Goal: Task Accomplishment & Management: Use online tool/utility

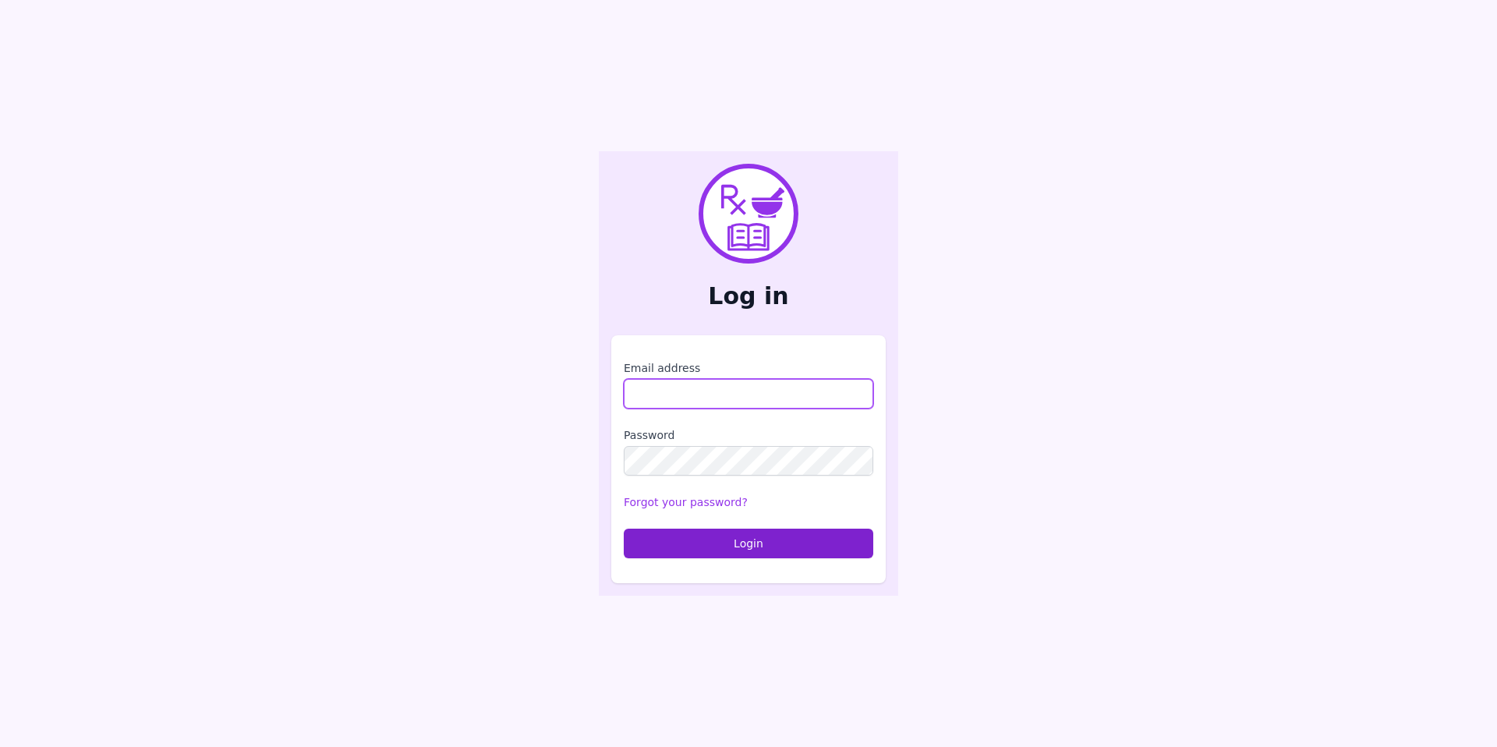
type input "**********"
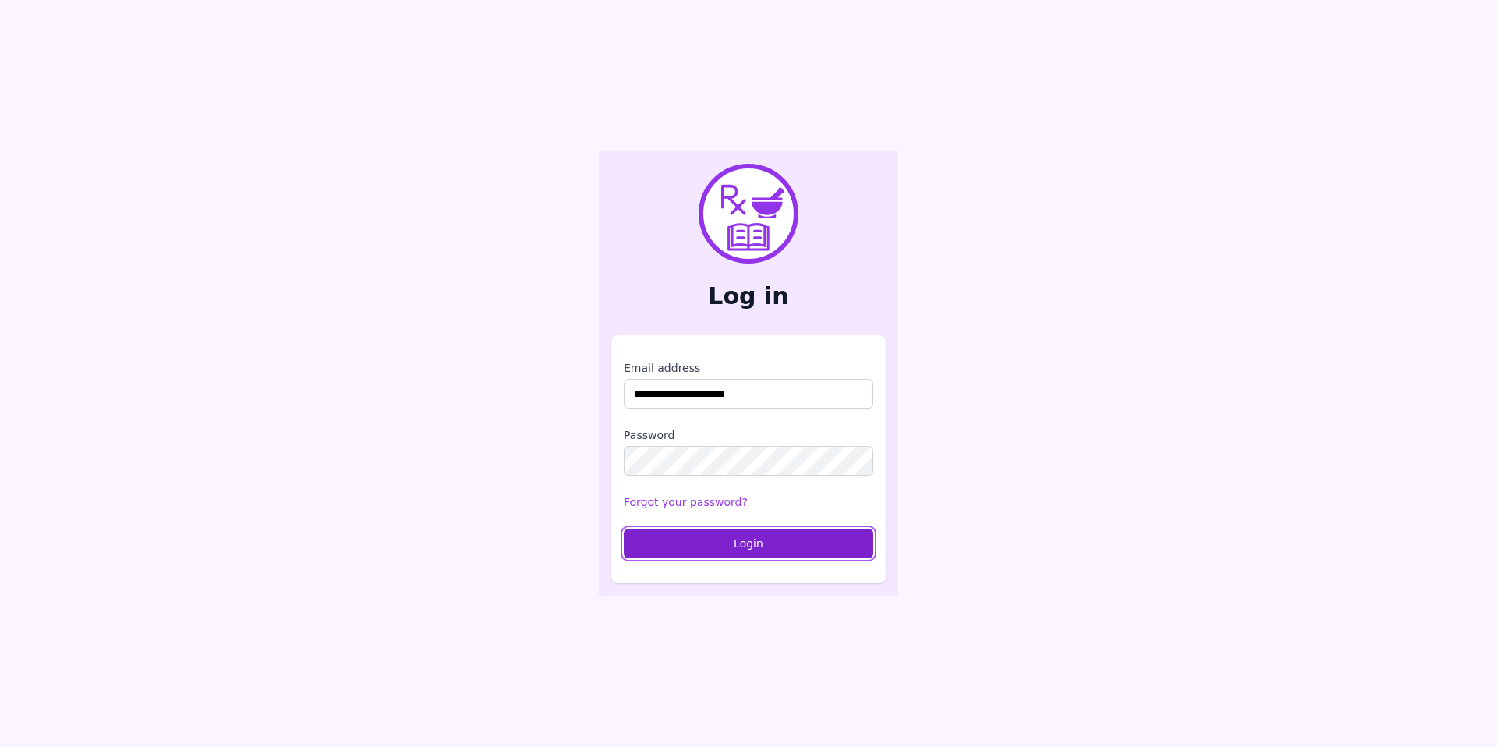
click at [744, 544] on button "Login" at bounding box center [749, 544] width 250 height 30
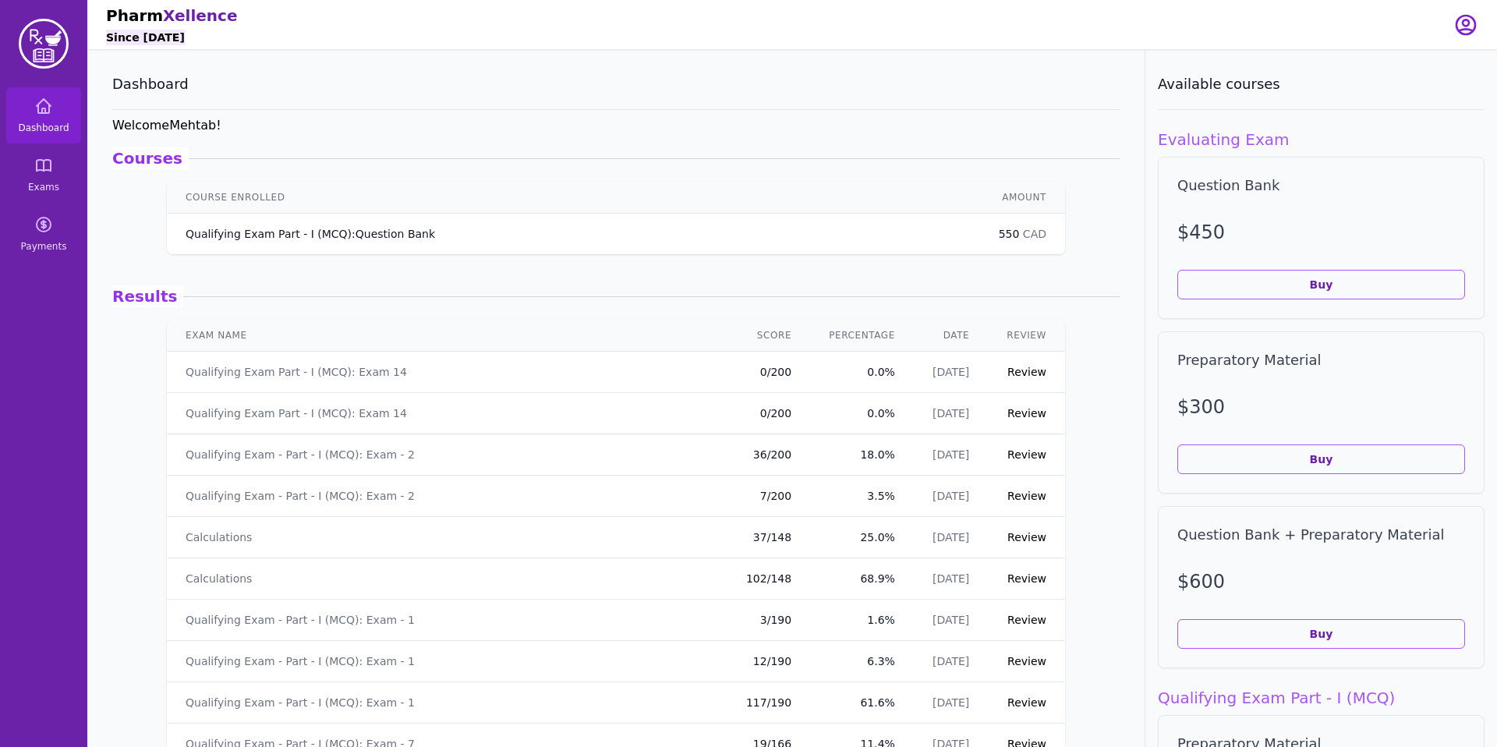
click at [409, 233] on p "Qualifying Exam Part - I (MCQ) : Question Bank" at bounding box center [311, 234] width 250 height 16
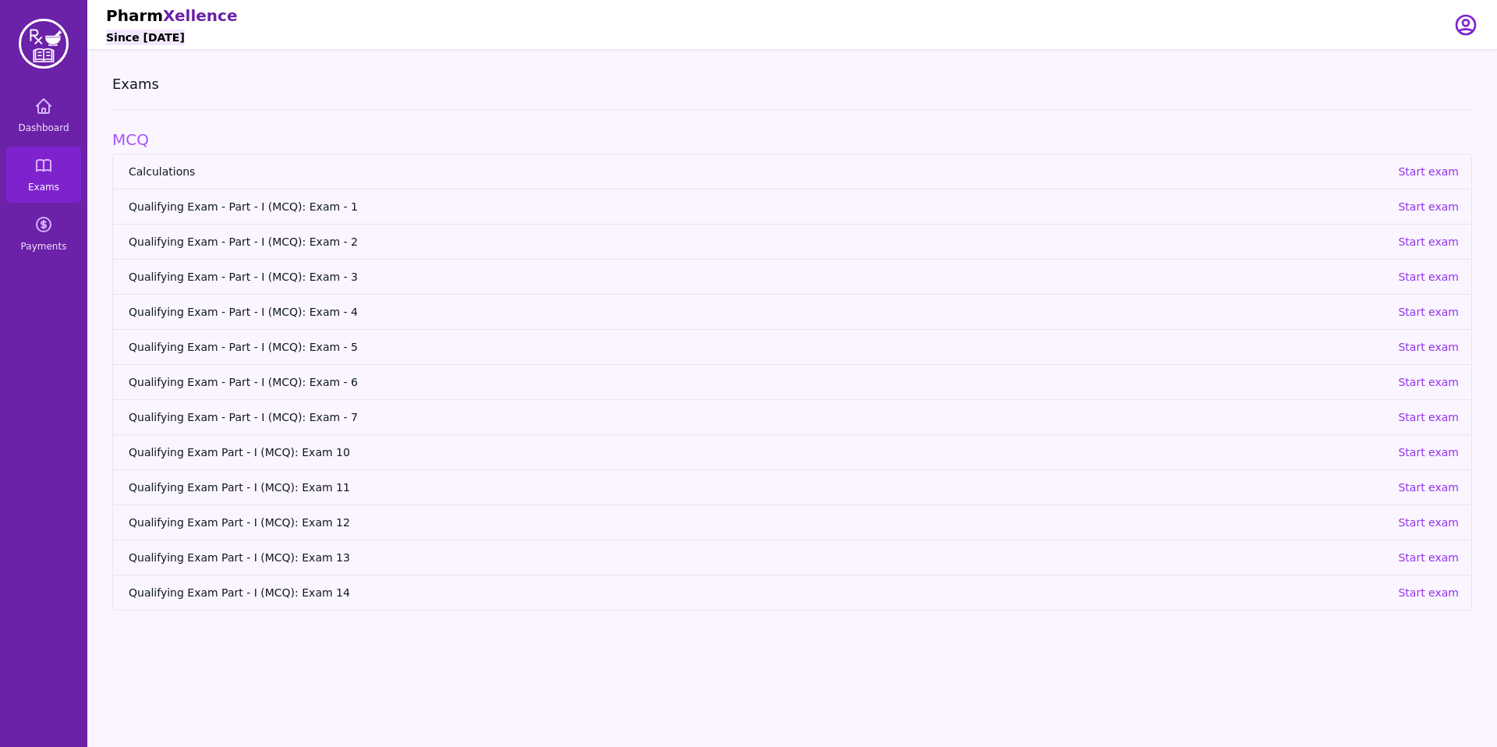
click at [311, 209] on span "Qualifying Exam - Part - I (MCQ): Exam - 1" at bounding box center [757, 207] width 1257 height 16
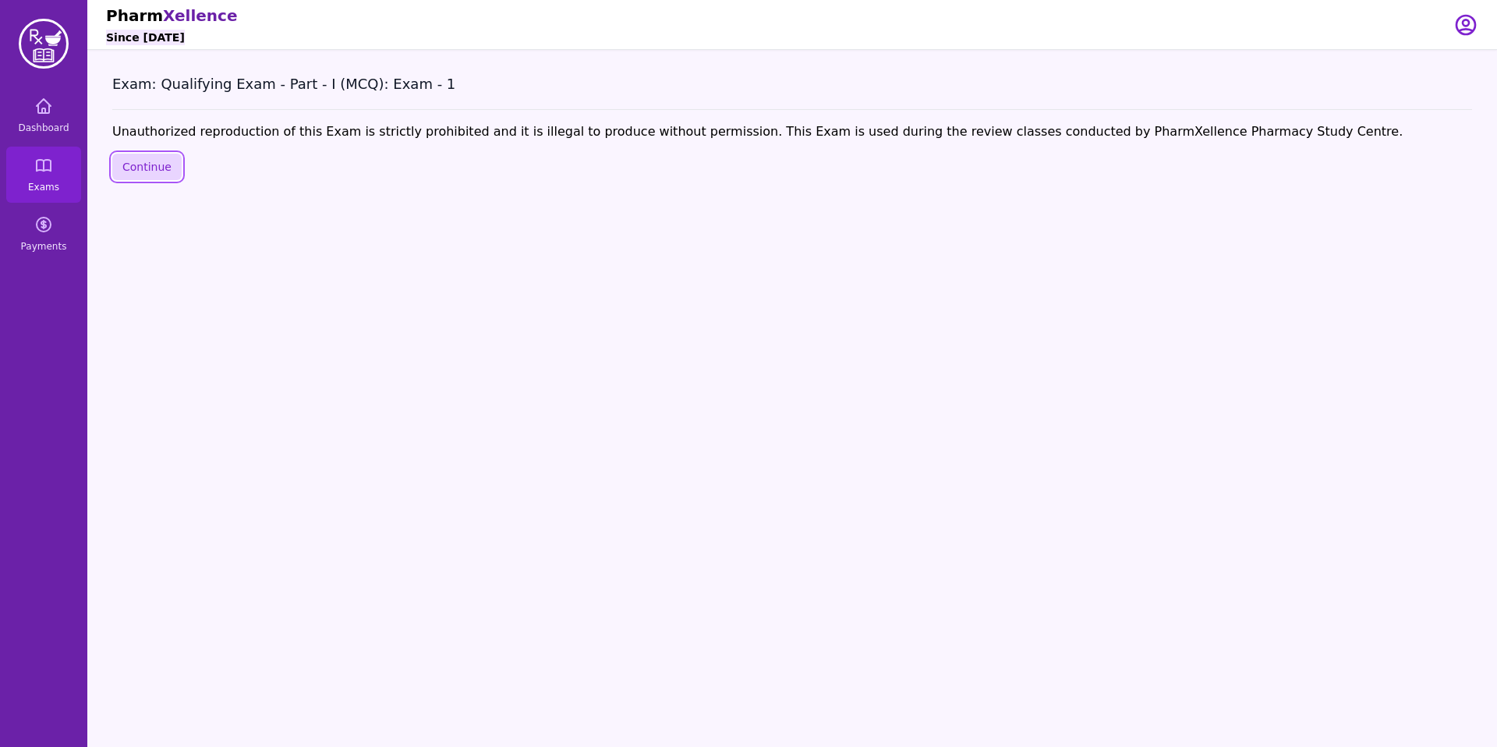
click at [153, 167] on button "Continue" at bounding box center [146, 167] width 69 height 27
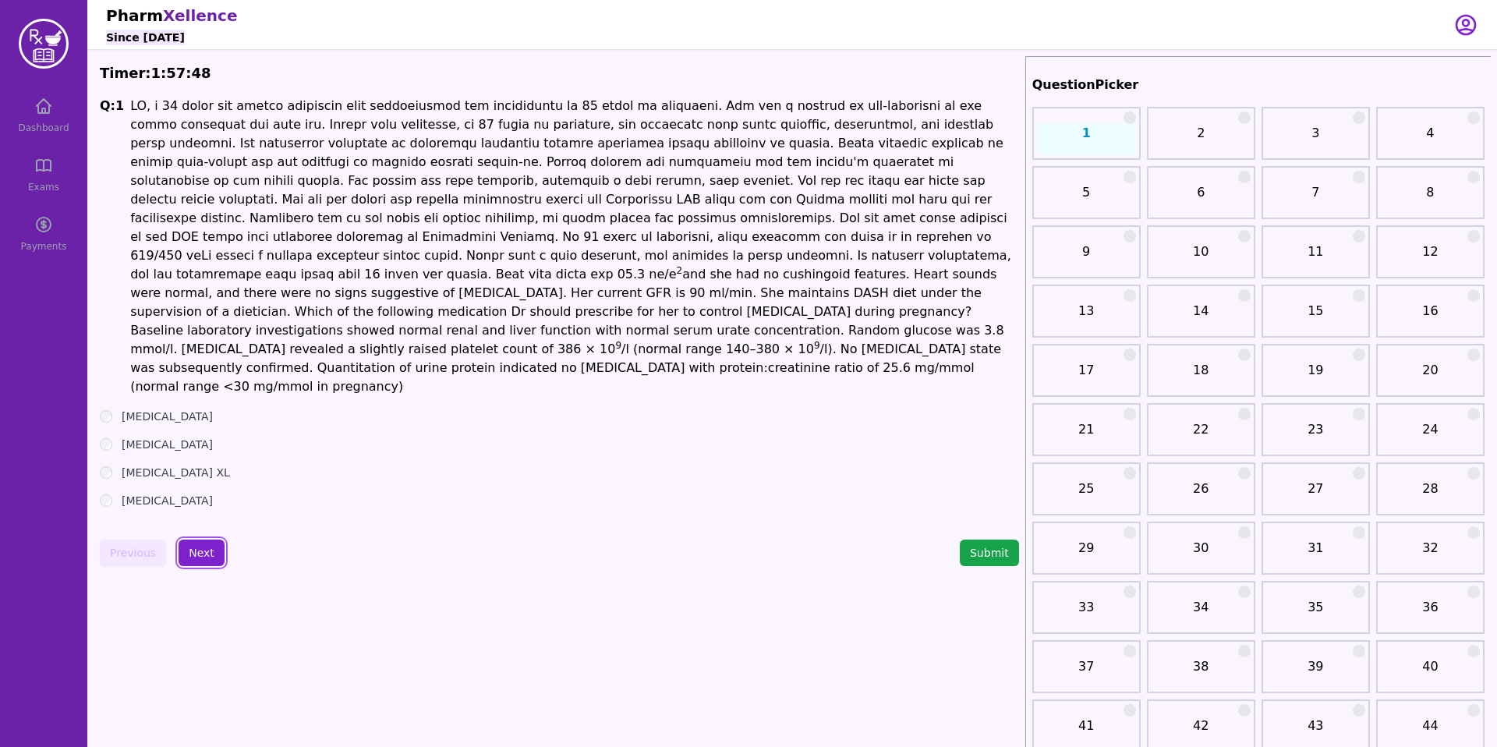
click at [200, 540] on button "Next" at bounding box center [202, 553] width 46 height 27
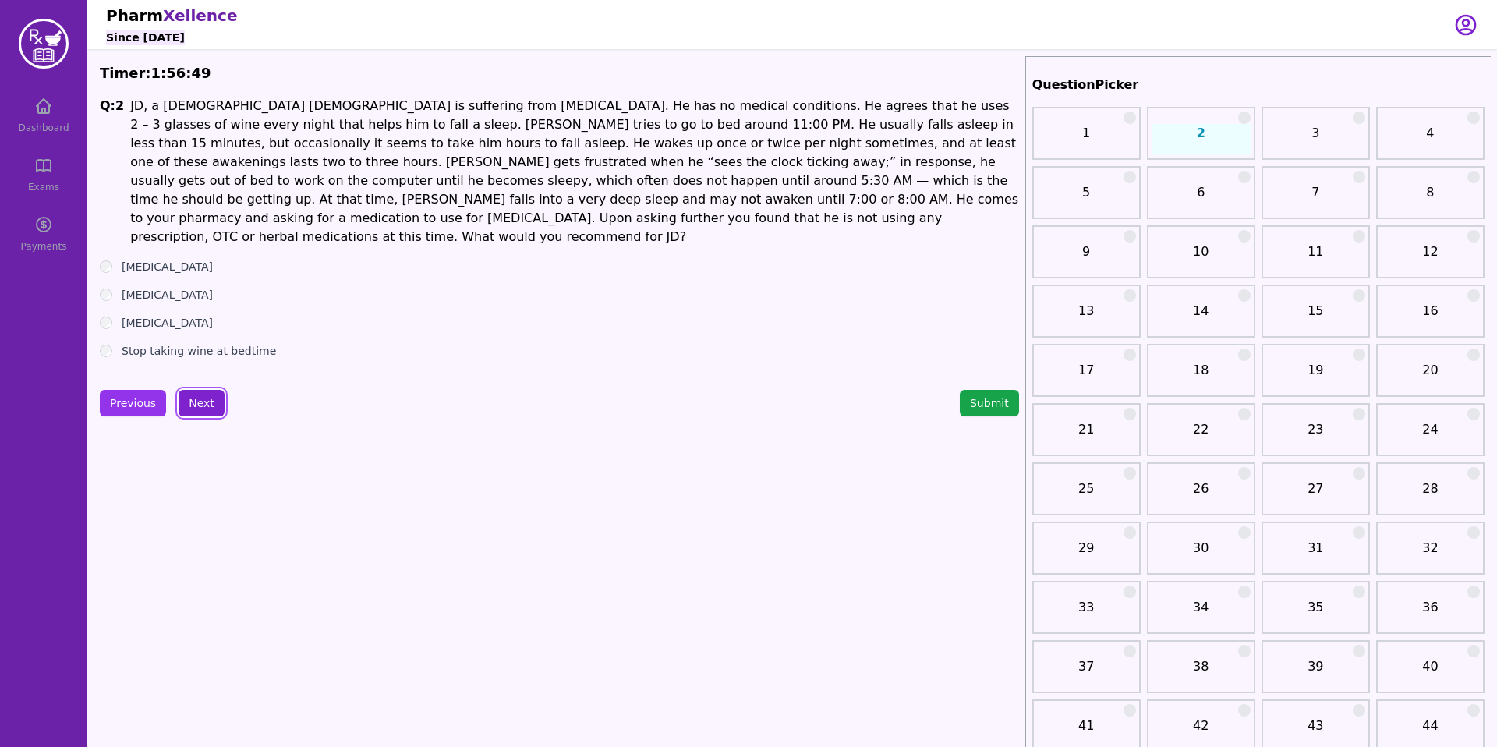
click at [199, 390] on button "Next" at bounding box center [202, 403] width 46 height 27
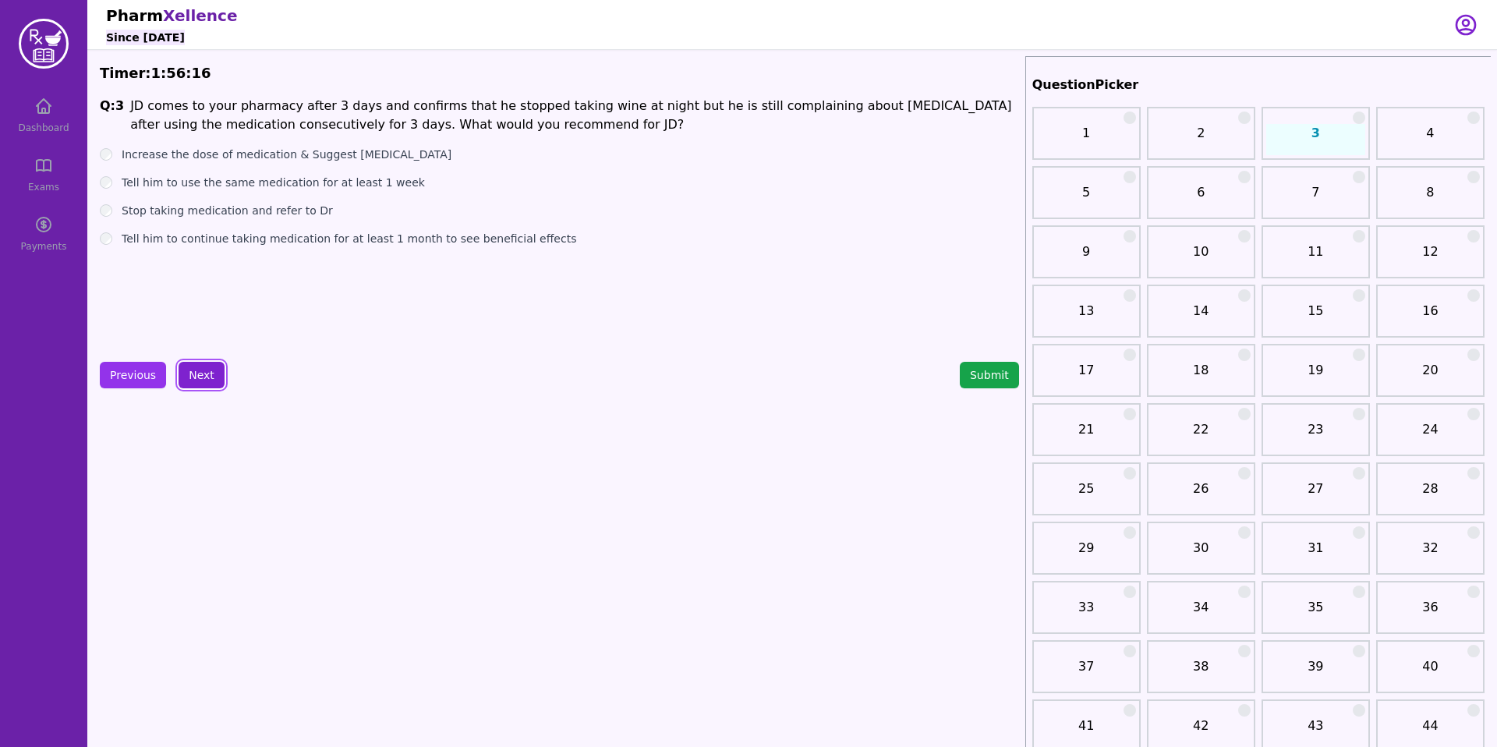
click at [193, 372] on button "Next" at bounding box center [202, 375] width 46 height 27
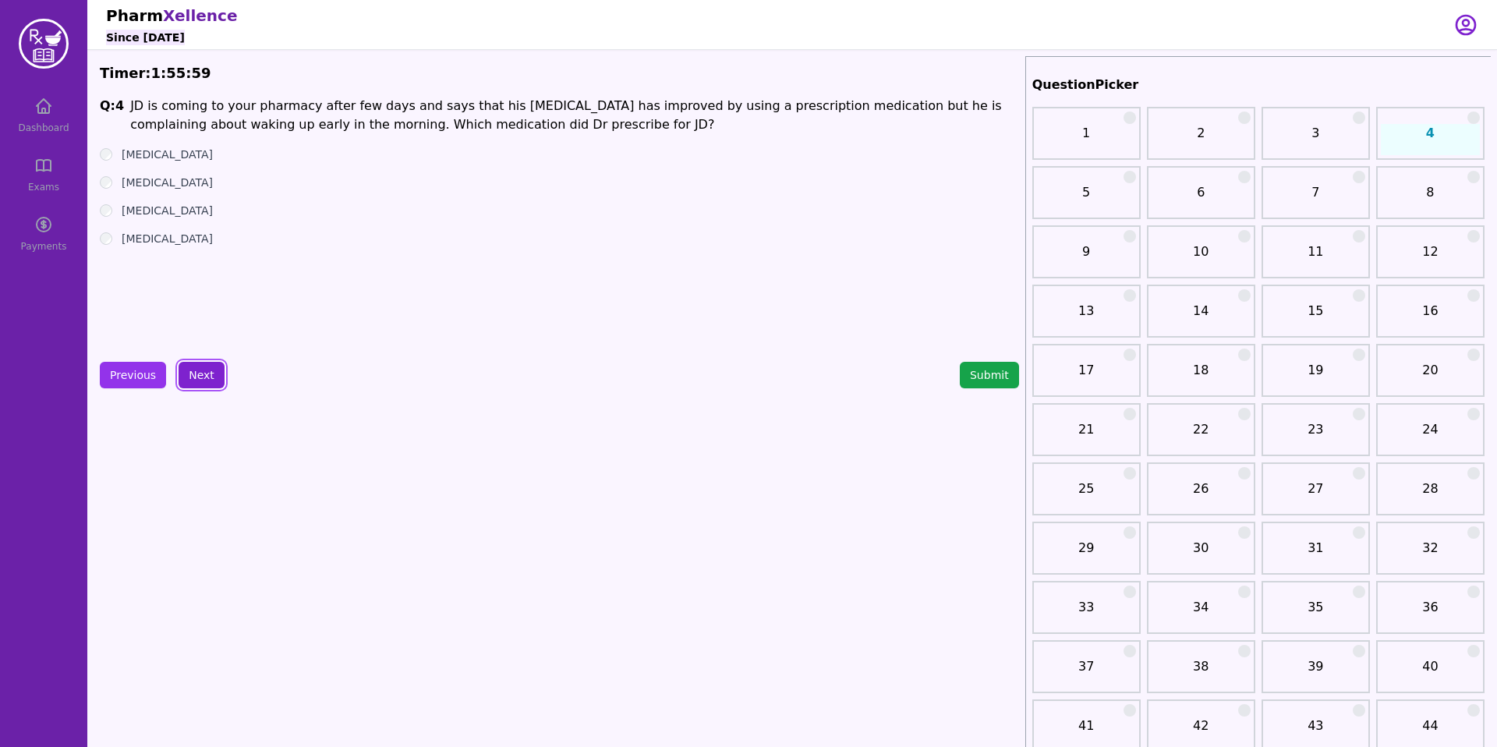
click at [202, 371] on button "Next" at bounding box center [202, 375] width 46 height 27
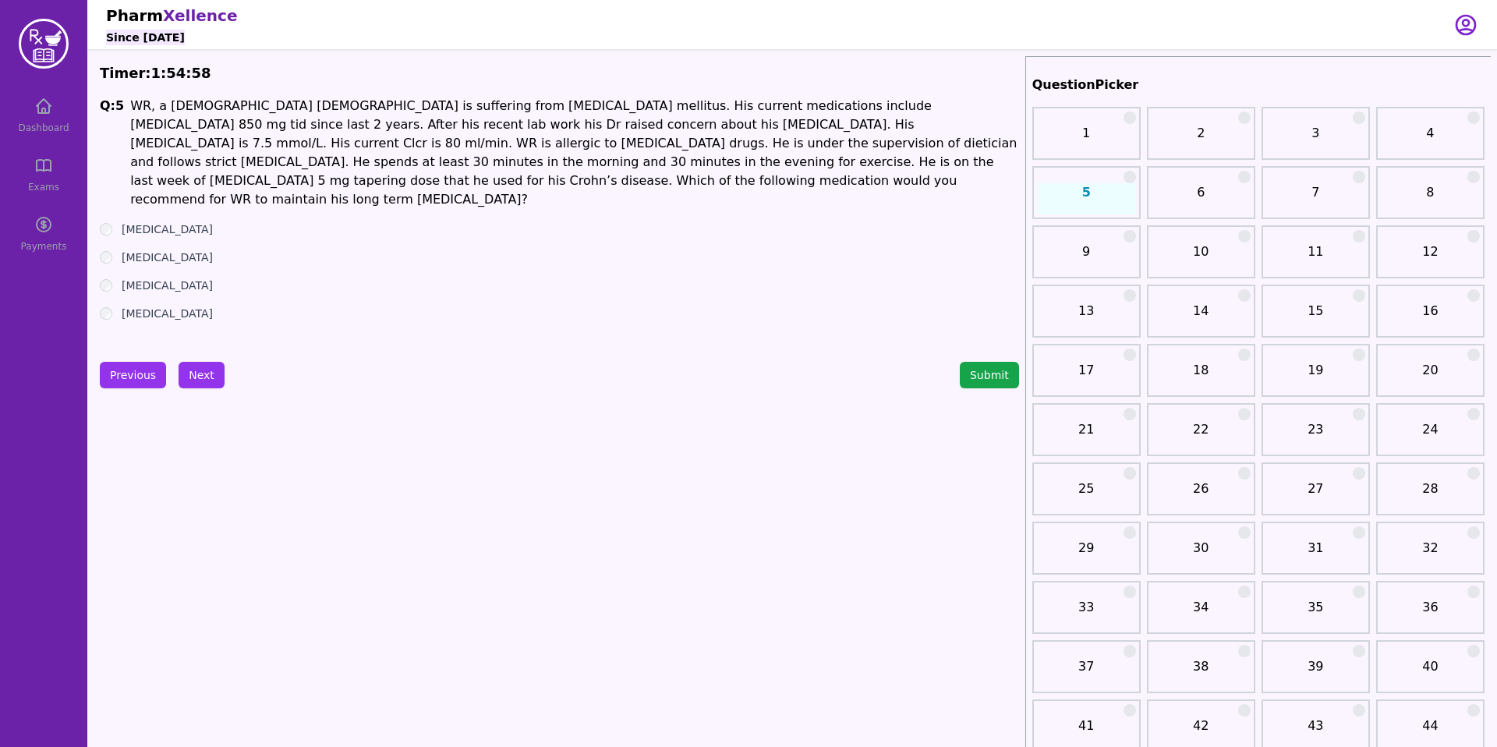
click at [163, 221] on label "[MEDICAL_DATA]" at bounding box center [167, 229] width 91 height 16
click at [205, 376] on button "Next" at bounding box center [202, 375] width 46 height 27
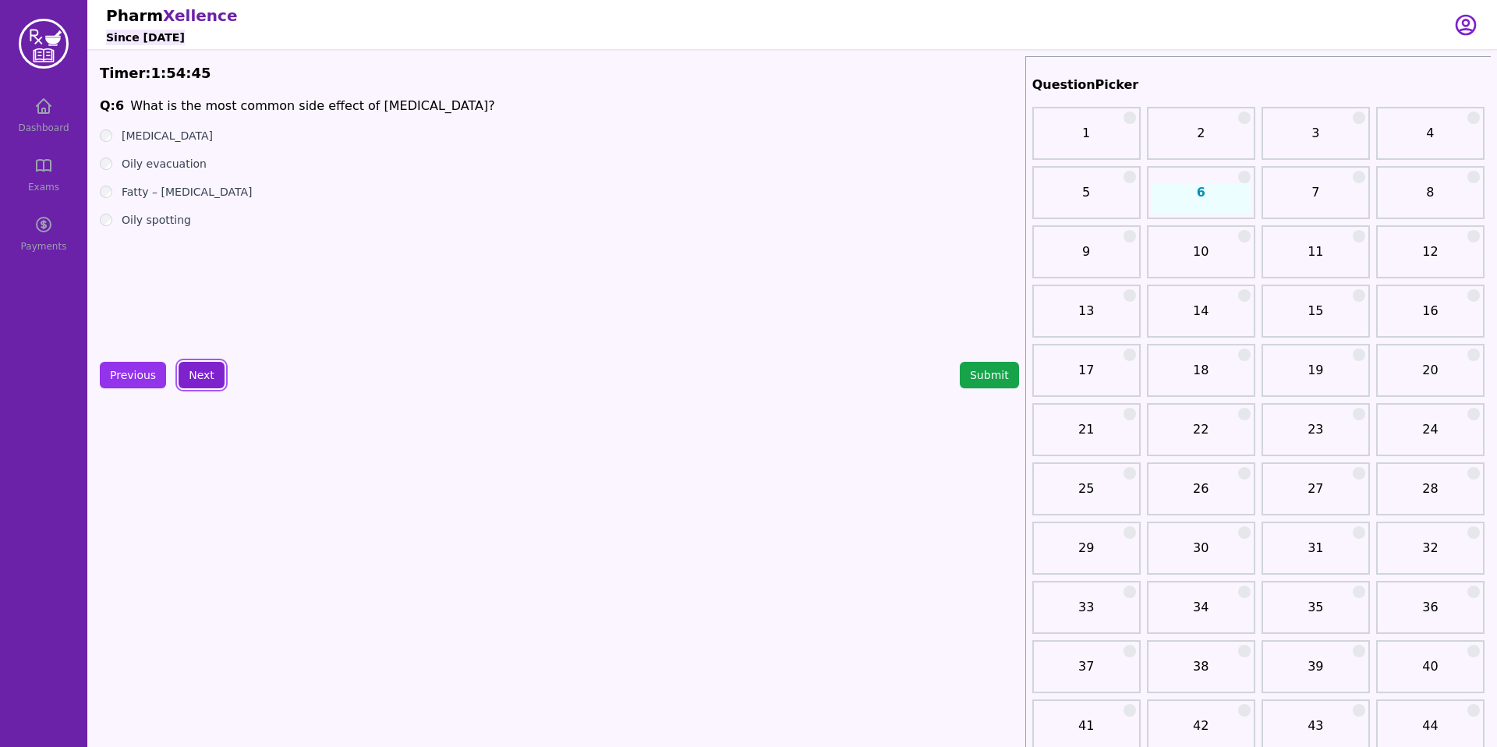
click at [197, 363] on button "Next" at bounding box center [202, 375] width 46 height 27
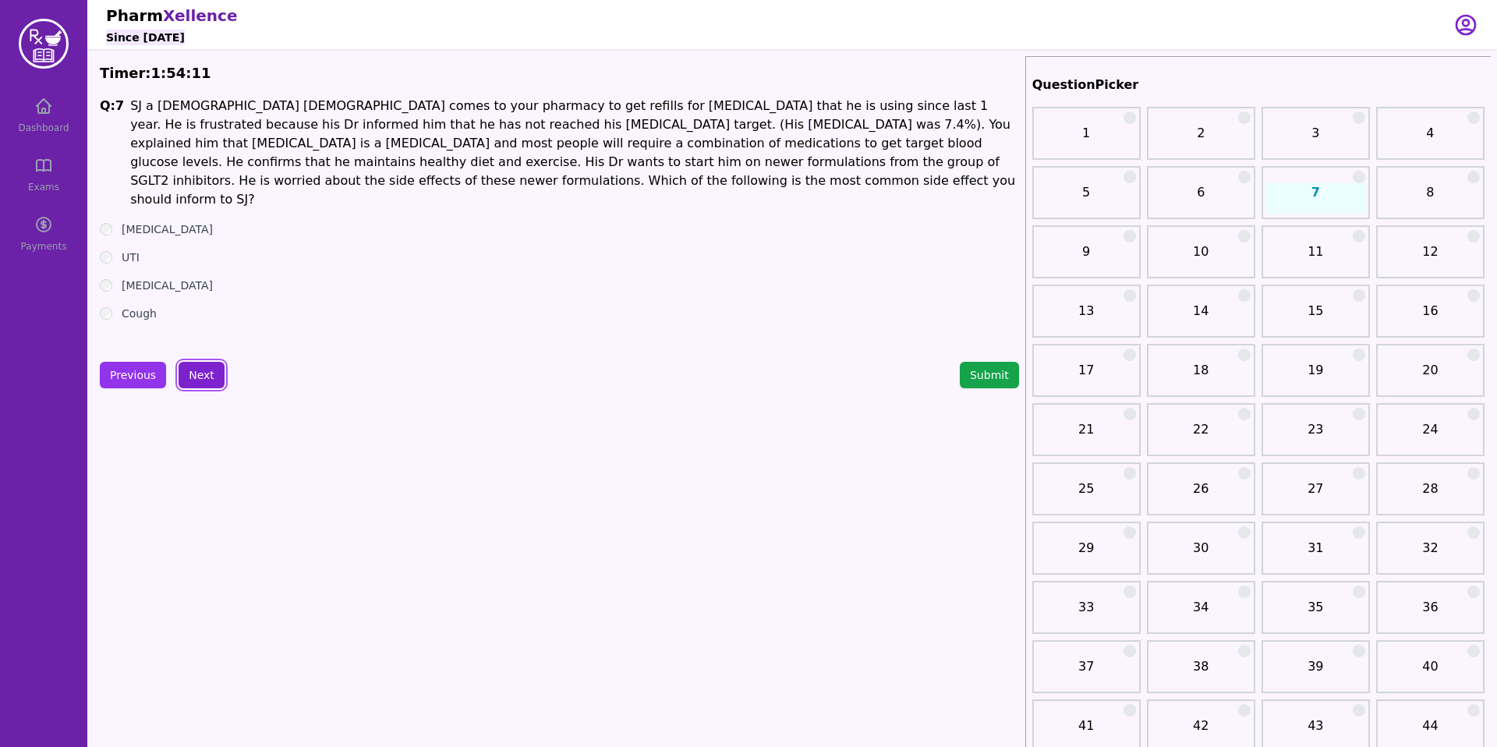
click at [200, 374] on button "Next" at bounding box center [202, 375] width 46 height 27
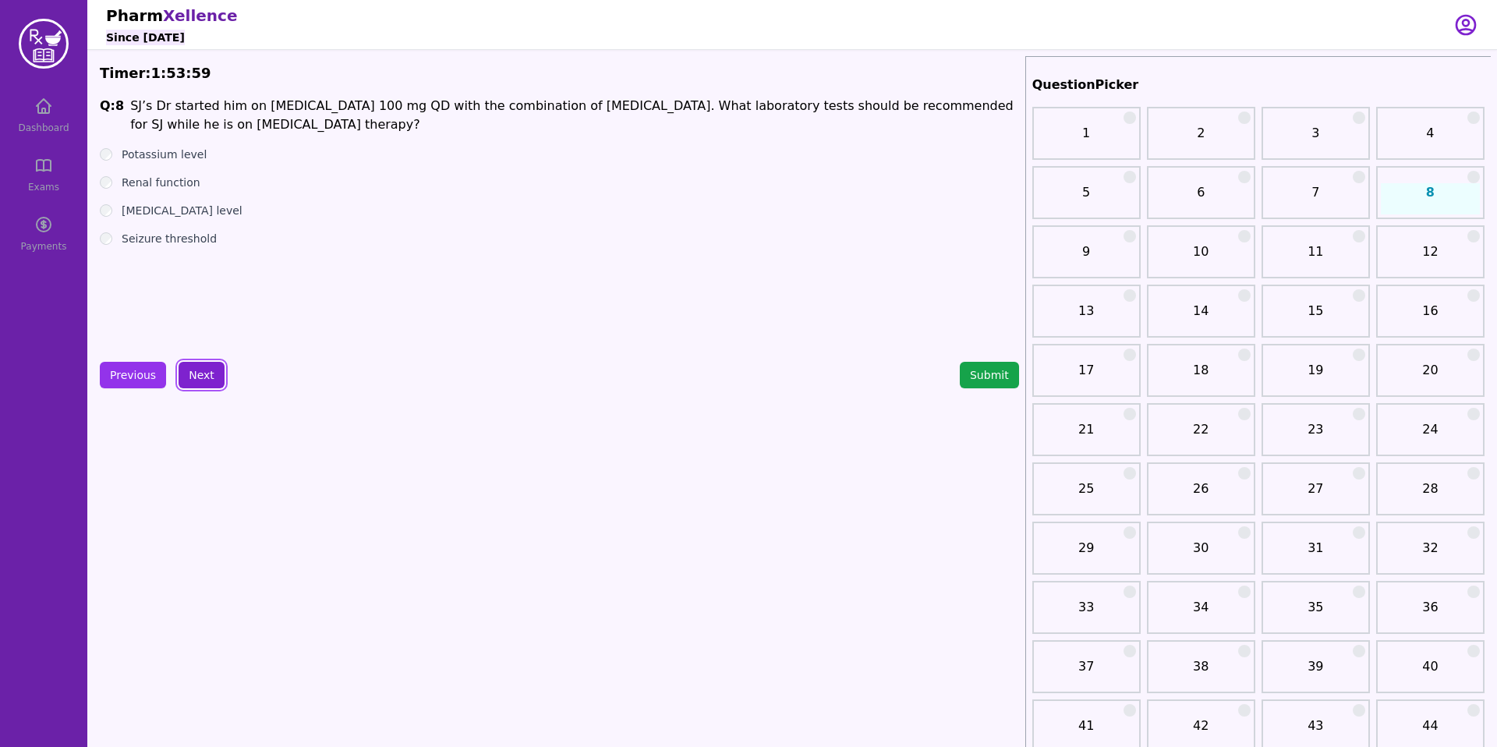
click at [197, 372] on button "Next" at bounding box center [202, 375] width 46 height 27
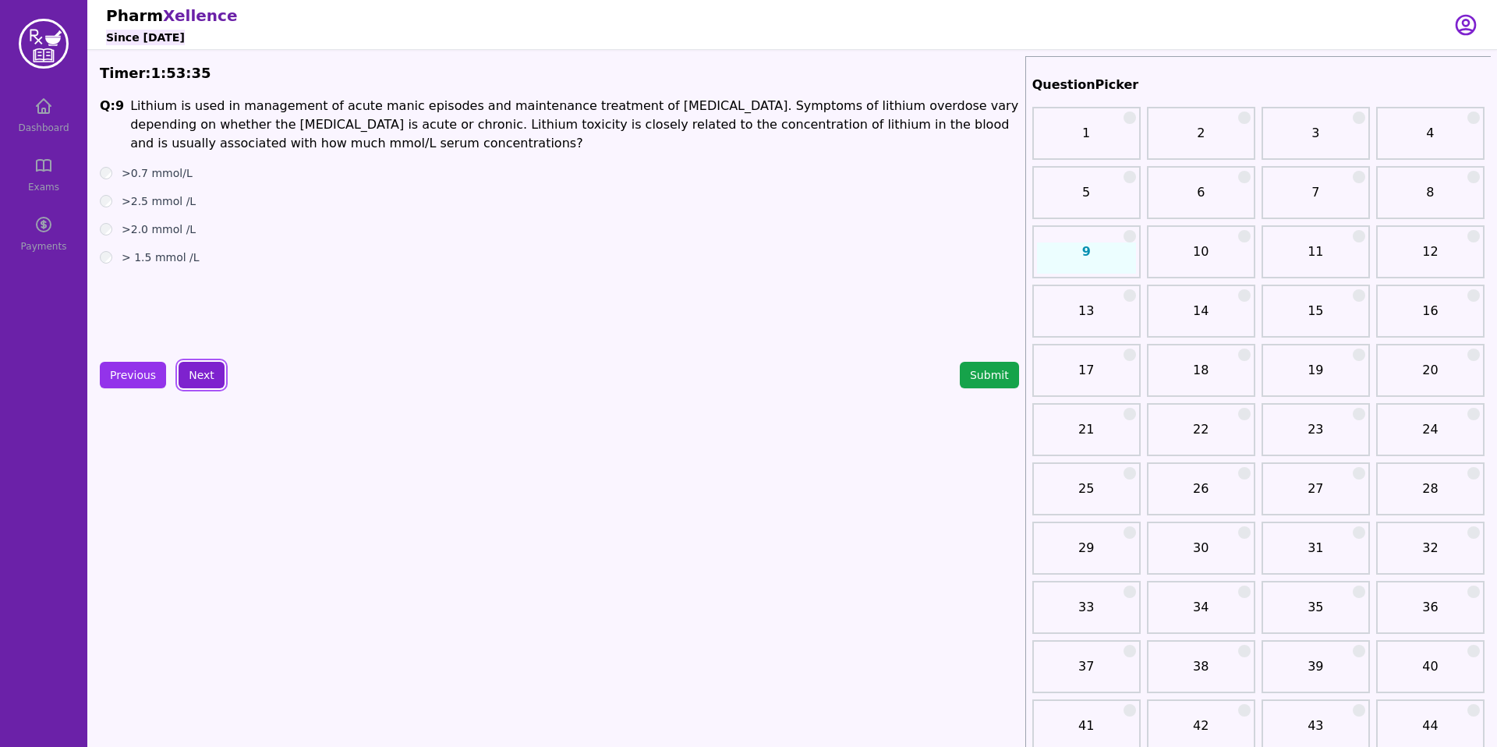
click at [200, 375] on button "Next" at bounding box center [202, 375] width 46 height 27
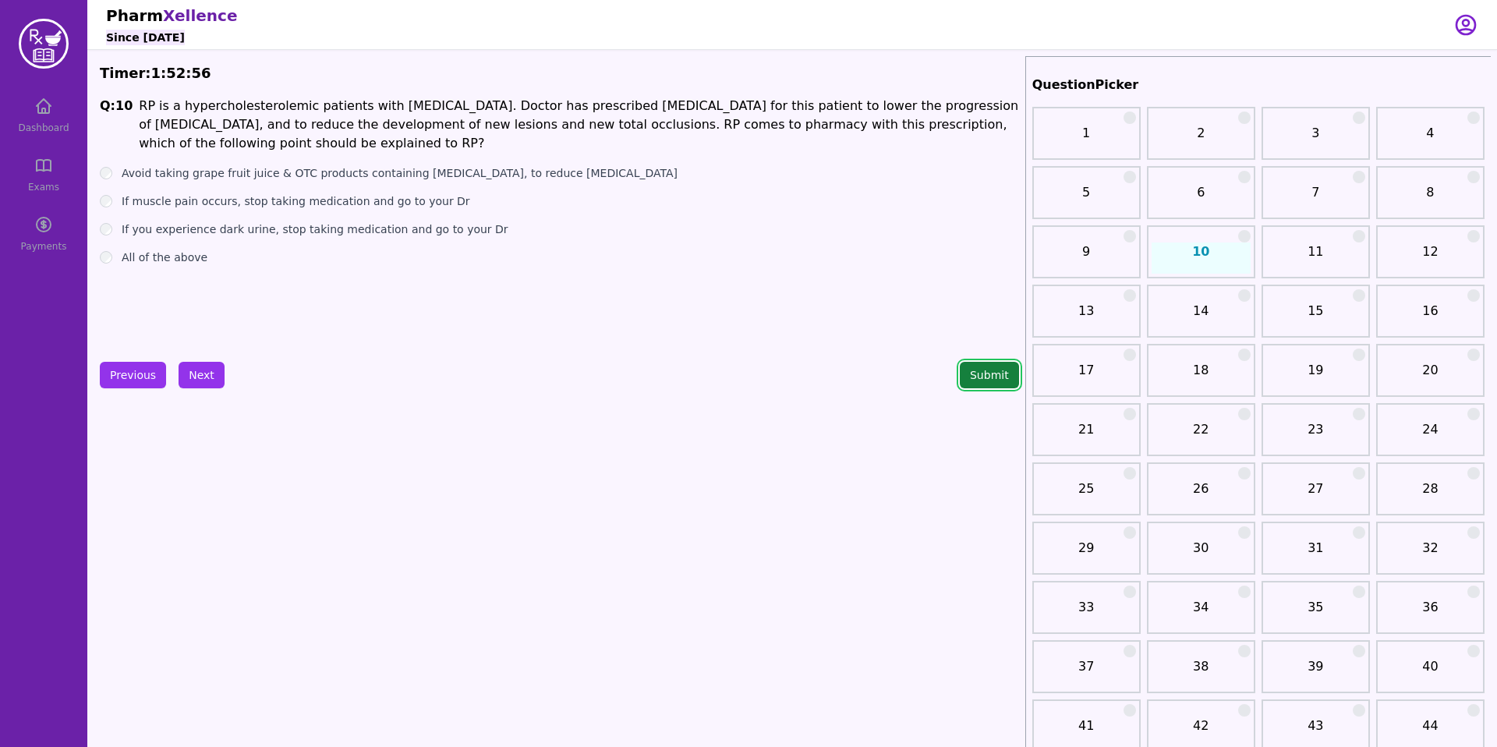
click at [988, 368] on button "Submit" at bounding box center [989, 375] width 59 height 27
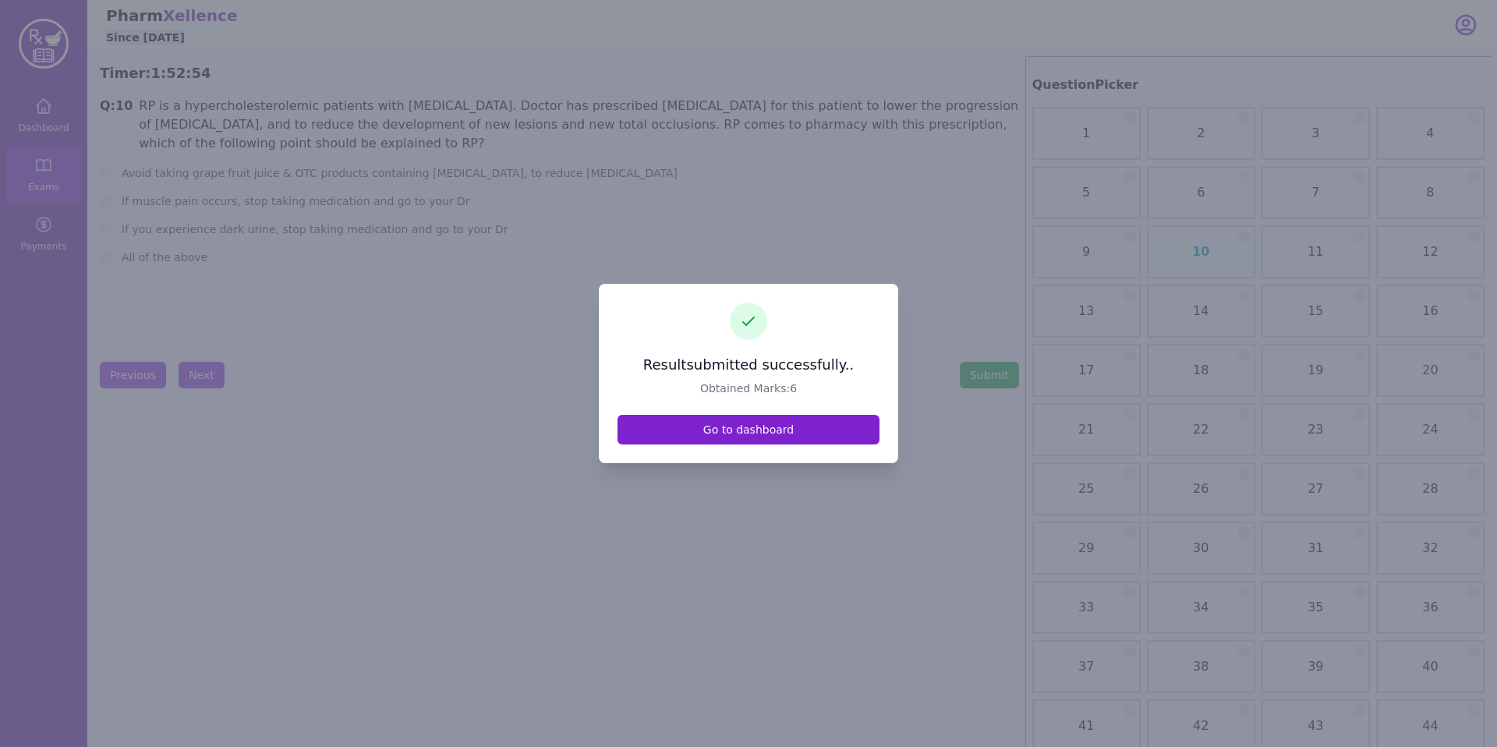
click at [718, 428] on link "Go to dashboard" at bounding box center [749, 430] width 262 height 30
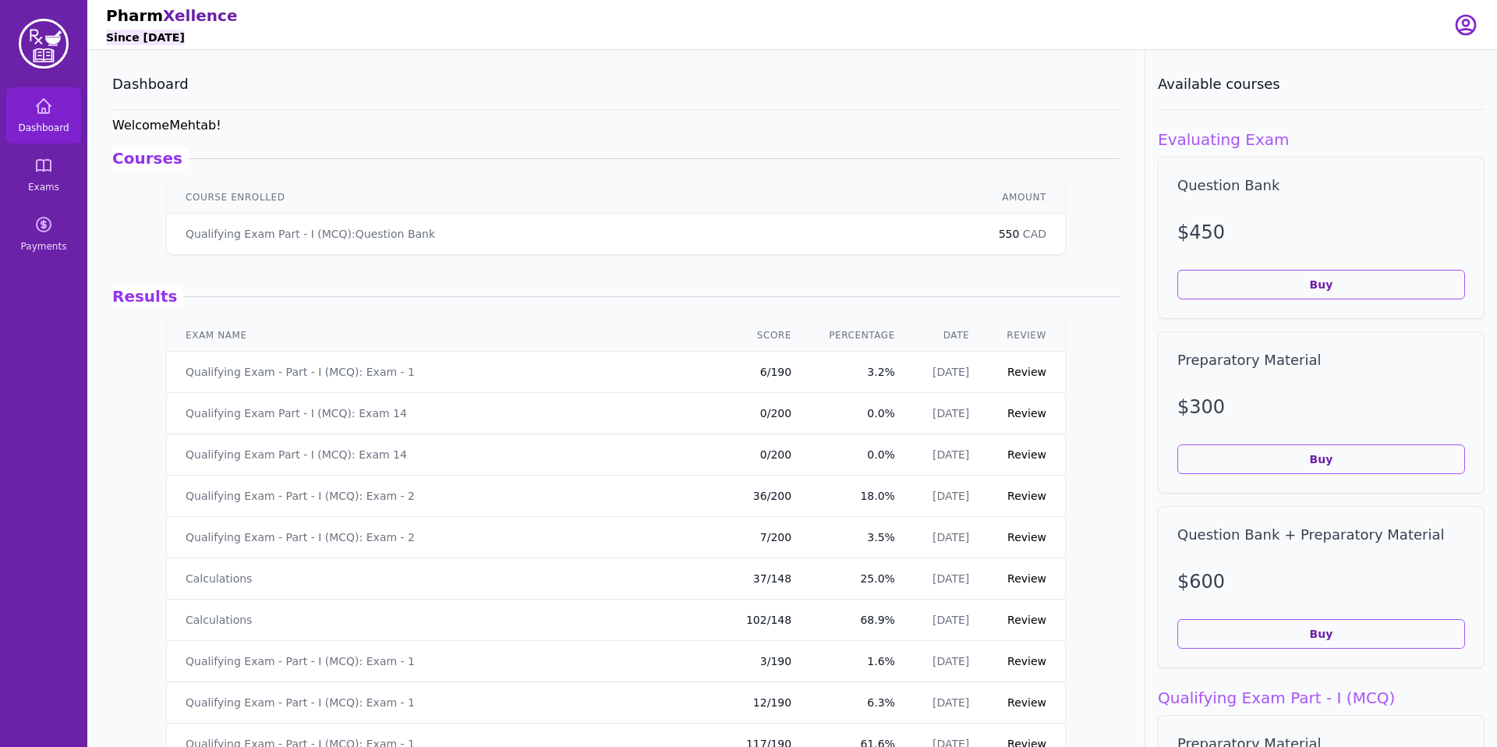
click at [1029, 372] on link "Review" at bounding box center [1027, 372] width 39 height 12
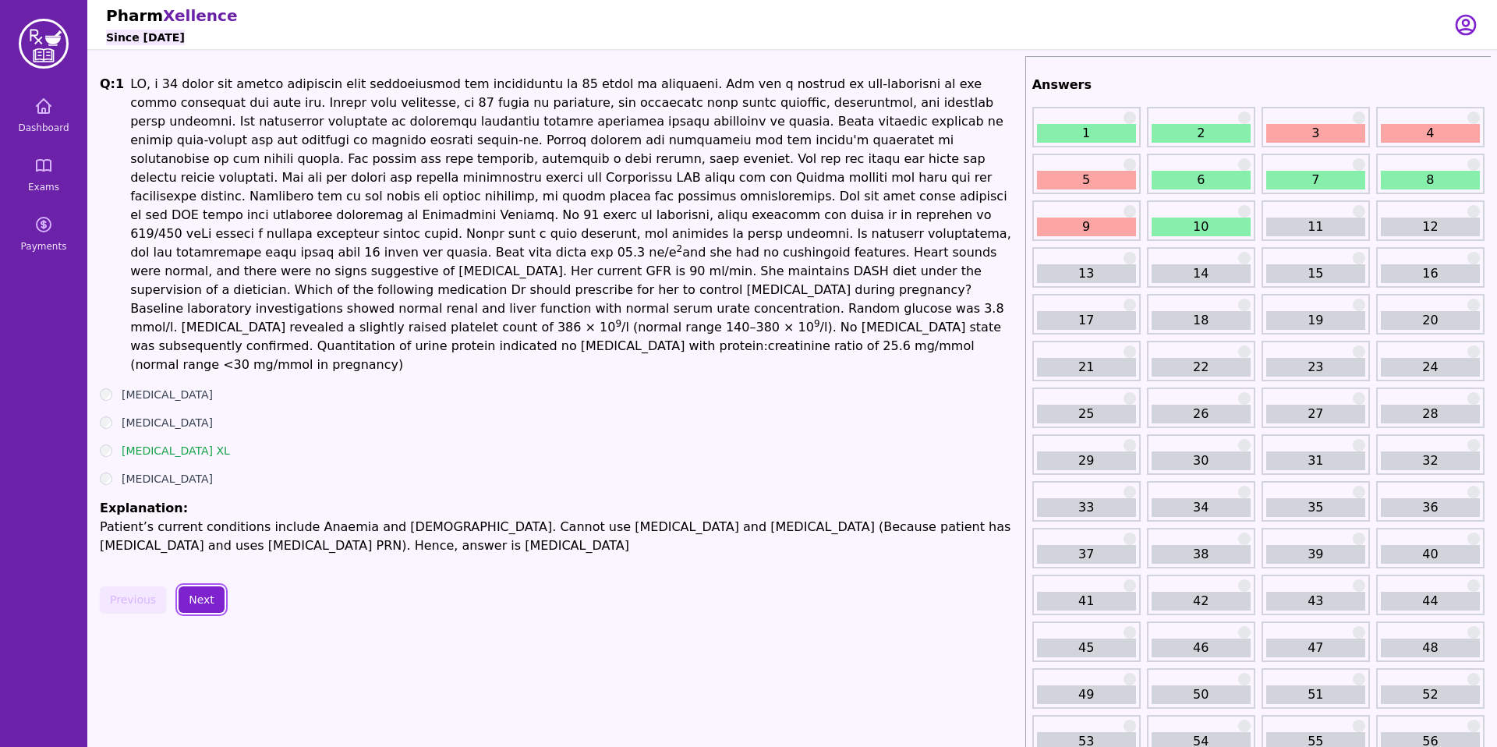
click at [196, 586] on button "Next" at bounding box center [202, 599] width 46 height 27
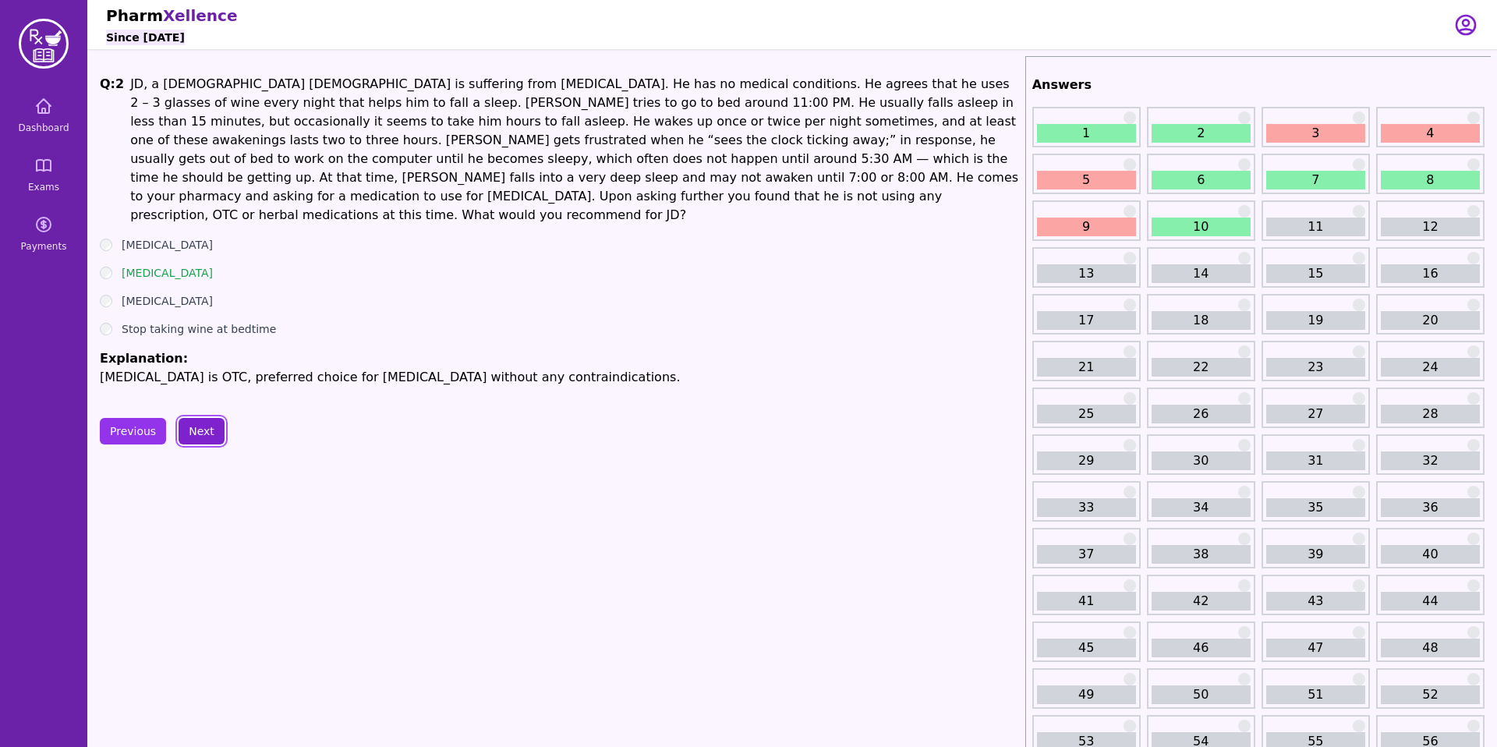
click at [211, 418] on button "Next" at bounding box center [202, 431] width 46 height 27
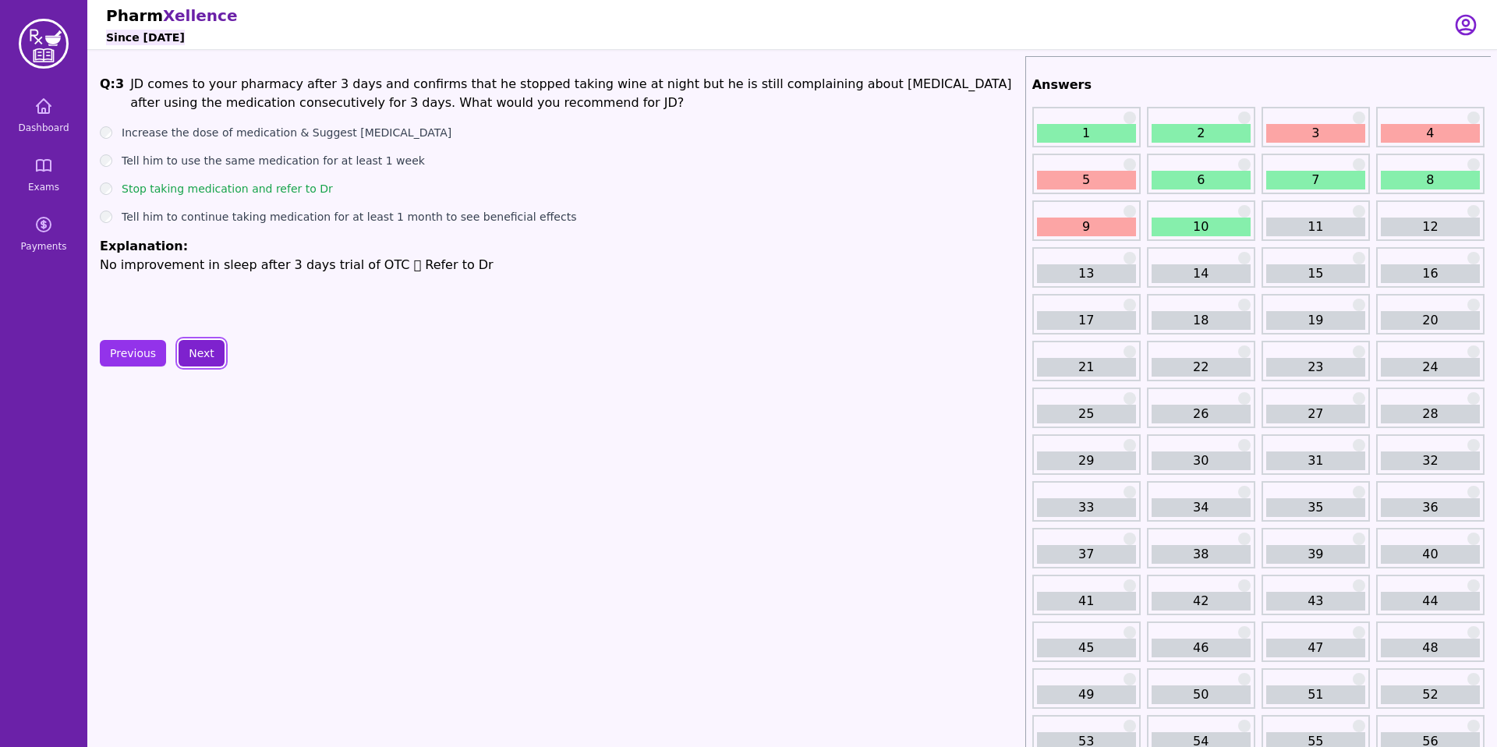
click at [200, 352] on button "Next" at bounding box center [202, 353] width 46 height 27
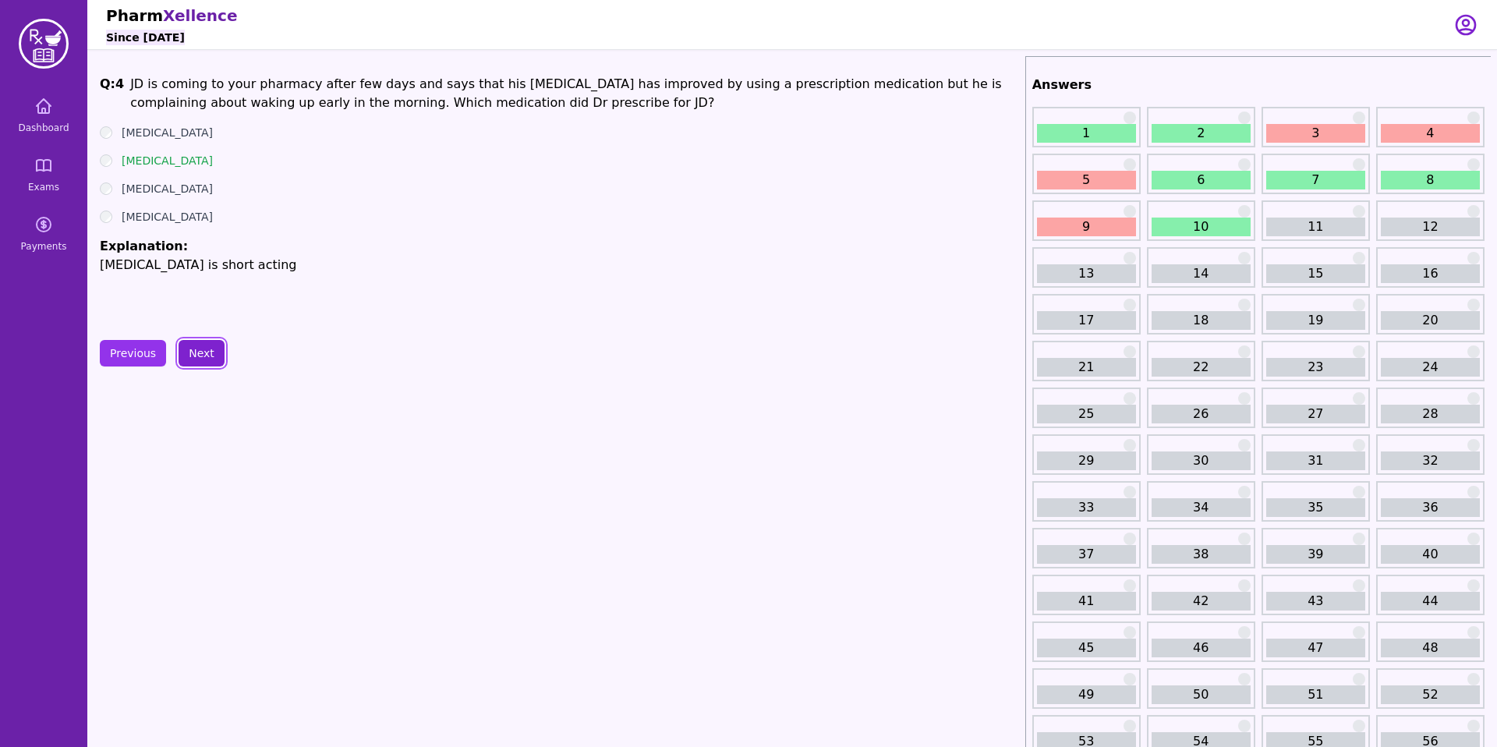
click at [200, 352] on button "Next" at bounding box center [202, 353] width 46 height 27
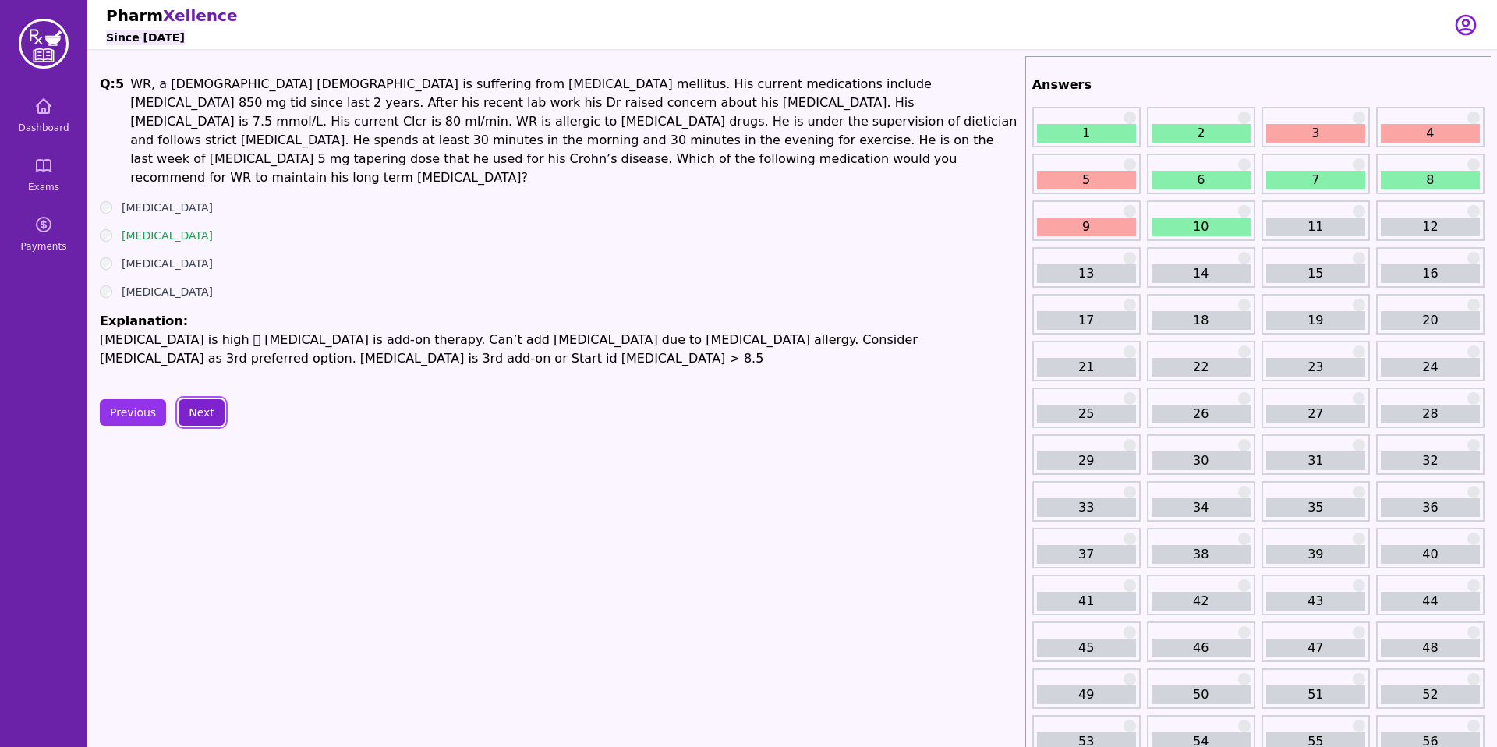
click at [200, 399] on button "Next" at bounding box center [202, 412] width 46 height 27
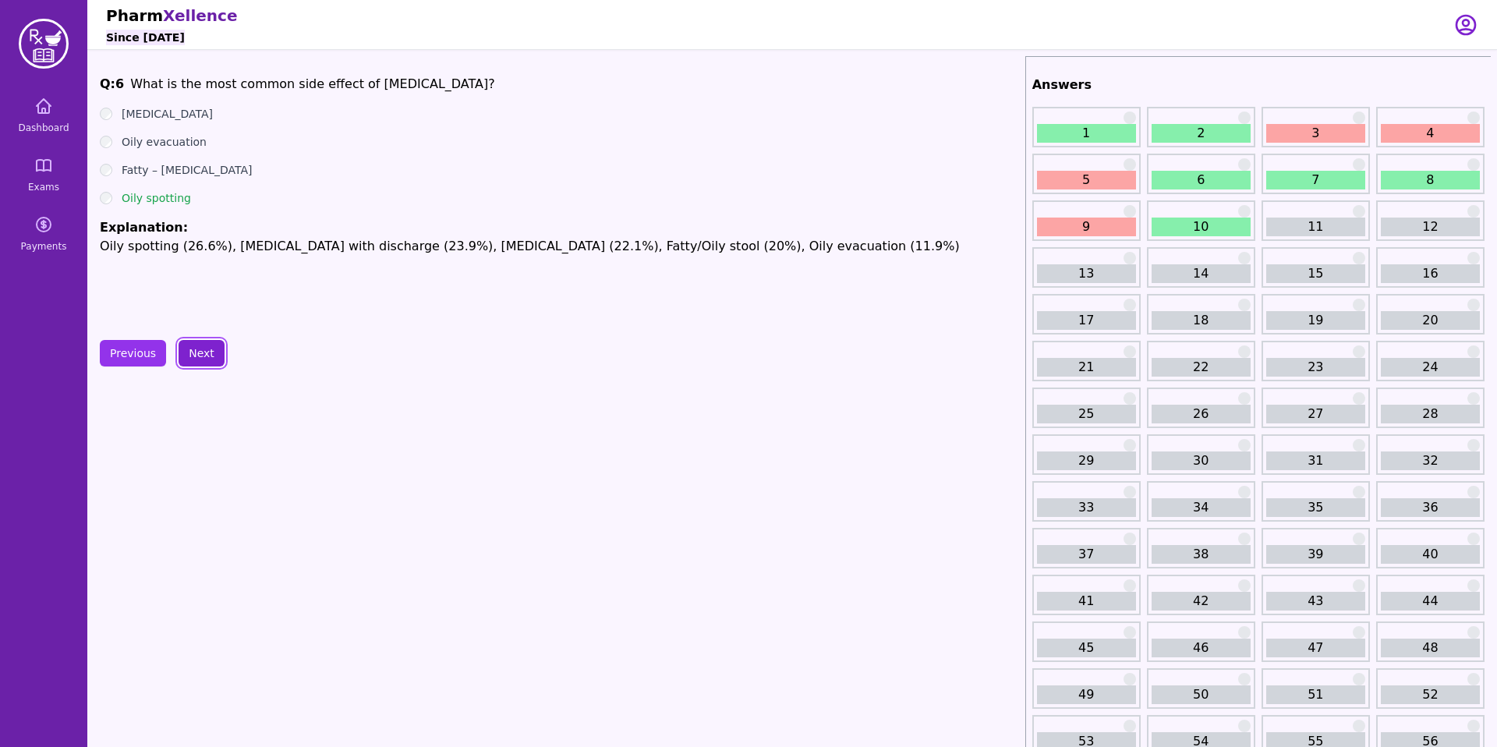
click at [199, 354] on button "Next" at bounding box center [202, 353] width 46 height 27
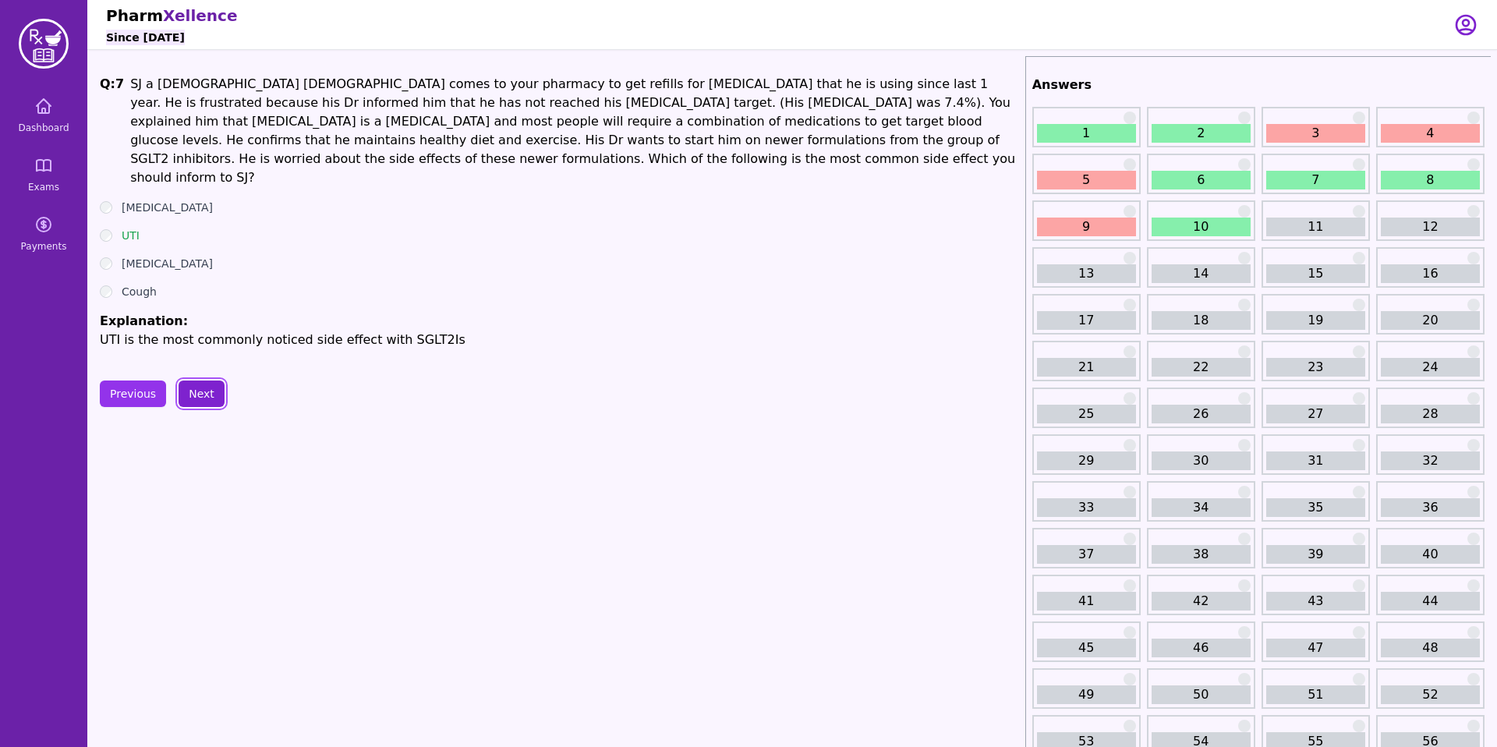
click at [199, 381] on button "Next" at bounding box center [202, 394] width 46 height 27
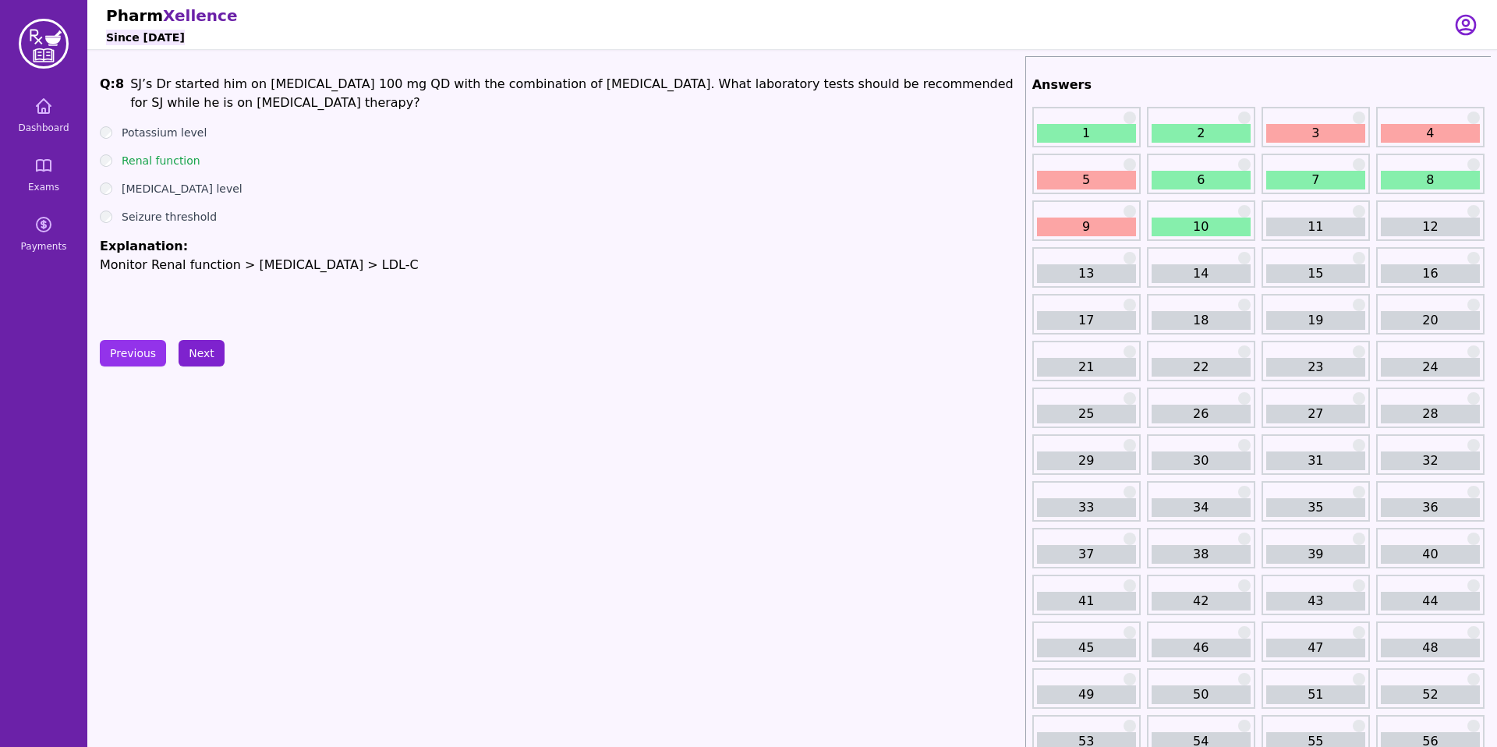
click at [197, 356] on button "Next" at bounding box center [202, 353] width 46 height 27
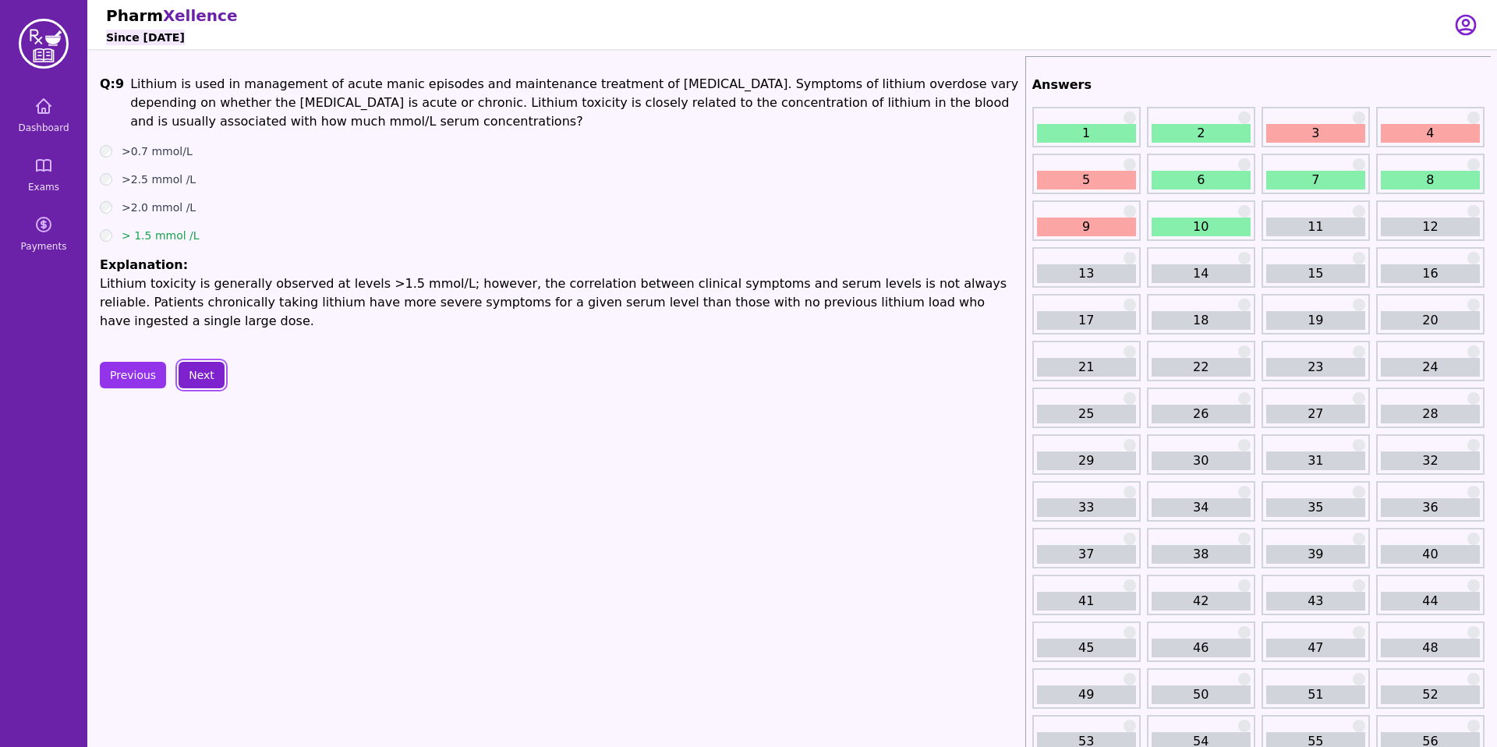
click at [205, 362] on button "Next" at bounding box center [202, 375] width 46 height 27
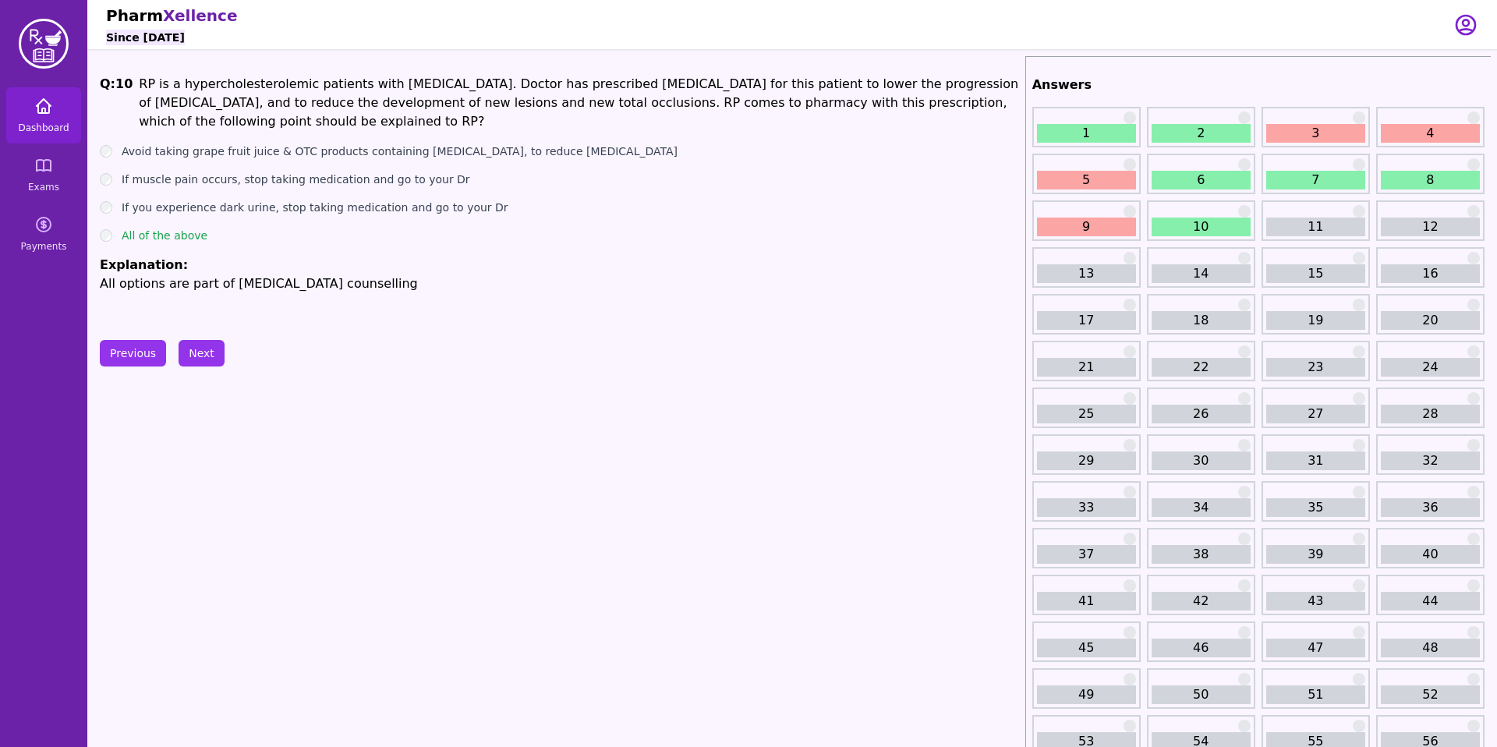
click at [43, 107] on icon at bounding box center [43, 106] width 19 height 19
